Goal: Task Accomplishment & Management: Use online tool/utility

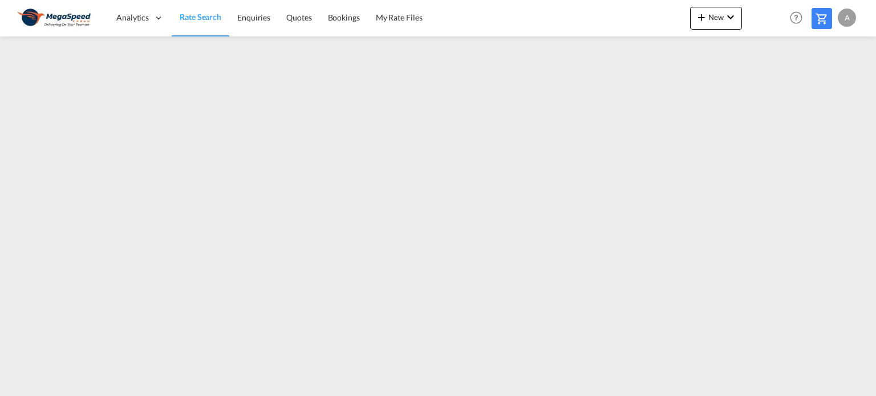
click at [189, 15] on span "Rate Search" at bounding box center [201, 17] width 42 height 10
click at [186, 18] on span "Rate Search" at bounding box center [201, 17] width 42 height 10
click at [202, 15] on span "Rate Search" at bounding box center [201, 17] width 42 height 10
click at [208, 15] on span "Rate Search" at bounding box center [201, 17] width 42 height 10
click at [192, 19] on span "Rate Search" at bounding box center [201, 17] width 42 height 10
